Goal: Task Accomplishment & Management: Manage account settings

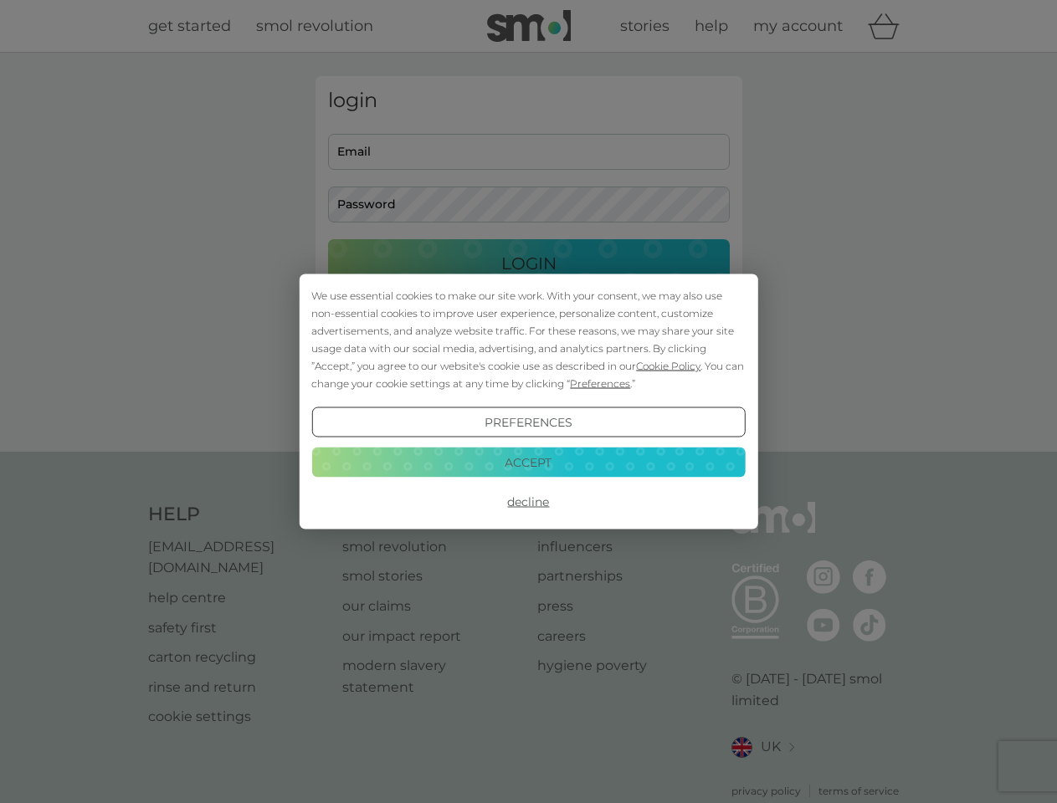
click at [668, 366] on span "Cookie Policy" at bounding box center [668, 366] width 64 height 13
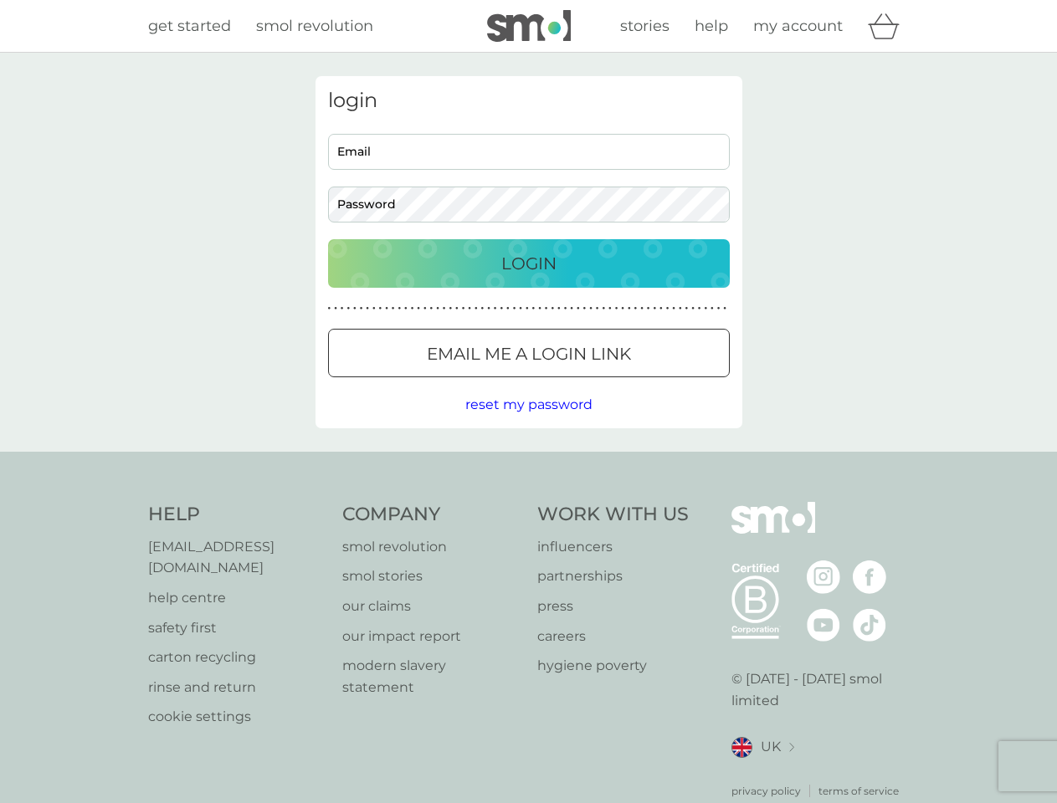
click at [598, 383] on div "login Email Password Login ● ● ● ● ● ● ● ● ● ● ● ● ● ● ● ● ● ● ● ● ● ● ● ● ● ● …" at bounding box center [528, 252] width 427 height 352
click at [528, 422] on div "login Email Password Login ● ● ● ● ● ● ● ● ● ● ● ● ● ● ● ● ● ● ● ● ● ● ● ● ● ● …" at bounding box center [528, 252] width 427 height 352
click at [528, 502] on div "Help [EMAIL_ADDRESS][DOMAIN_NAME] help centre safety first carton recycling rin…" at bounding box center [528, 650] width 761 height 297
click at [528, 462] on div "Help [EMAIL_ADDRESS][DOMAIN_NAME] help centre safety first carton recycling rin…" at bounding box center [528, 650] width 1057 height 397
